Goal: Transaction & Acquisition: Purchase product/service

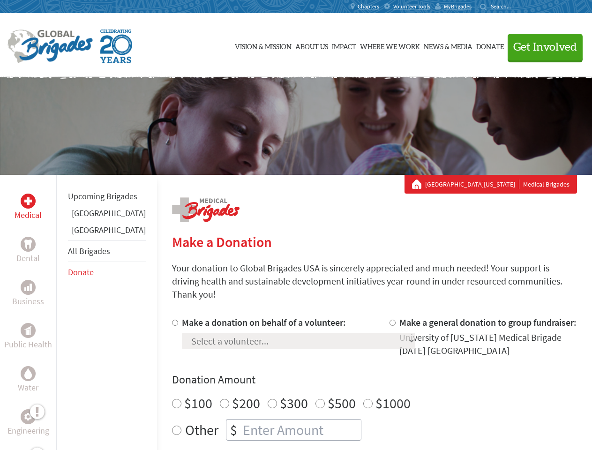
click at [518, 7] on div "Search for:" at bounding box center [499, 7] width 38 height 8
click at [541, 47] on span "Get Involved" at bounding box center [545, 47] width 64 height 11
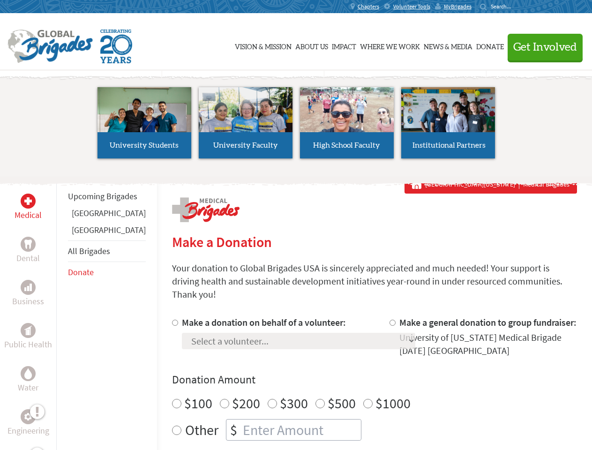
click at [296, 126] on li "High School Faculty" at bounding box center [346, 123] width 101 height 86
click at [62, 312] on div "Upcoming Brigades [GEOGRAPHIC_DATA] [GEOGRAPHIC_DATA] All Brigades Donate" at bounding box center [106, 400] width 101 height 450
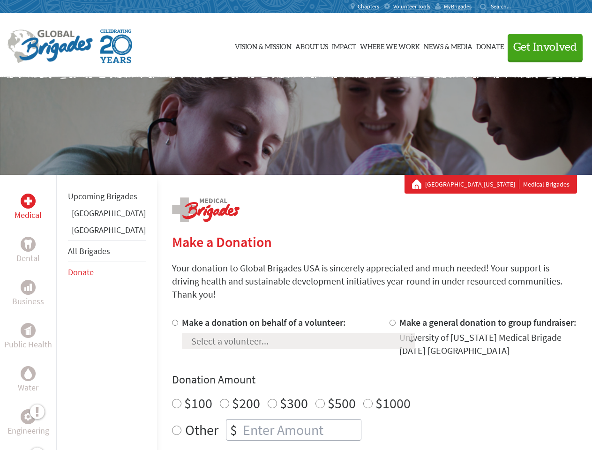
click at [358, 377] on div "Donation Amount $100 $200 $300 $500 $1000 Other $" at bounding box center [374, 406] width 405 height 68
click at [172, 320] on input "Make a donation on behalf of a volunteer:" at bounding box center [175, 323] width 6 height 6
radio input "true"
click at [390, 320] on input "Make a general donation to group fundraiser:" at bounding box center [393, 323] width 6 height 6
radio input "true"
